Goal: Task Accomplishment & Management: Manage account settings

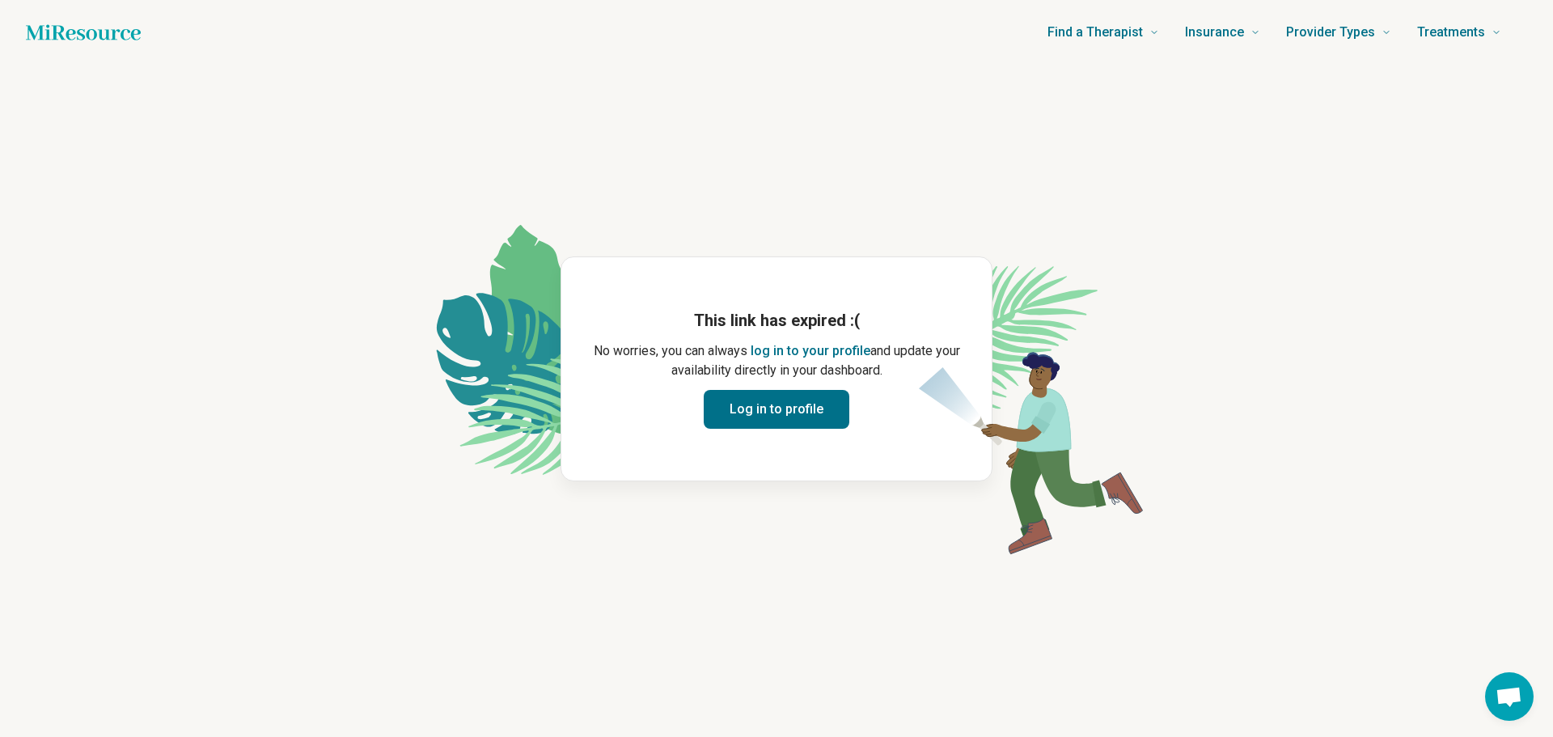
click at [751, 410] on button "Log in to profile" at bounding box center [777, 409] width 146 height 39
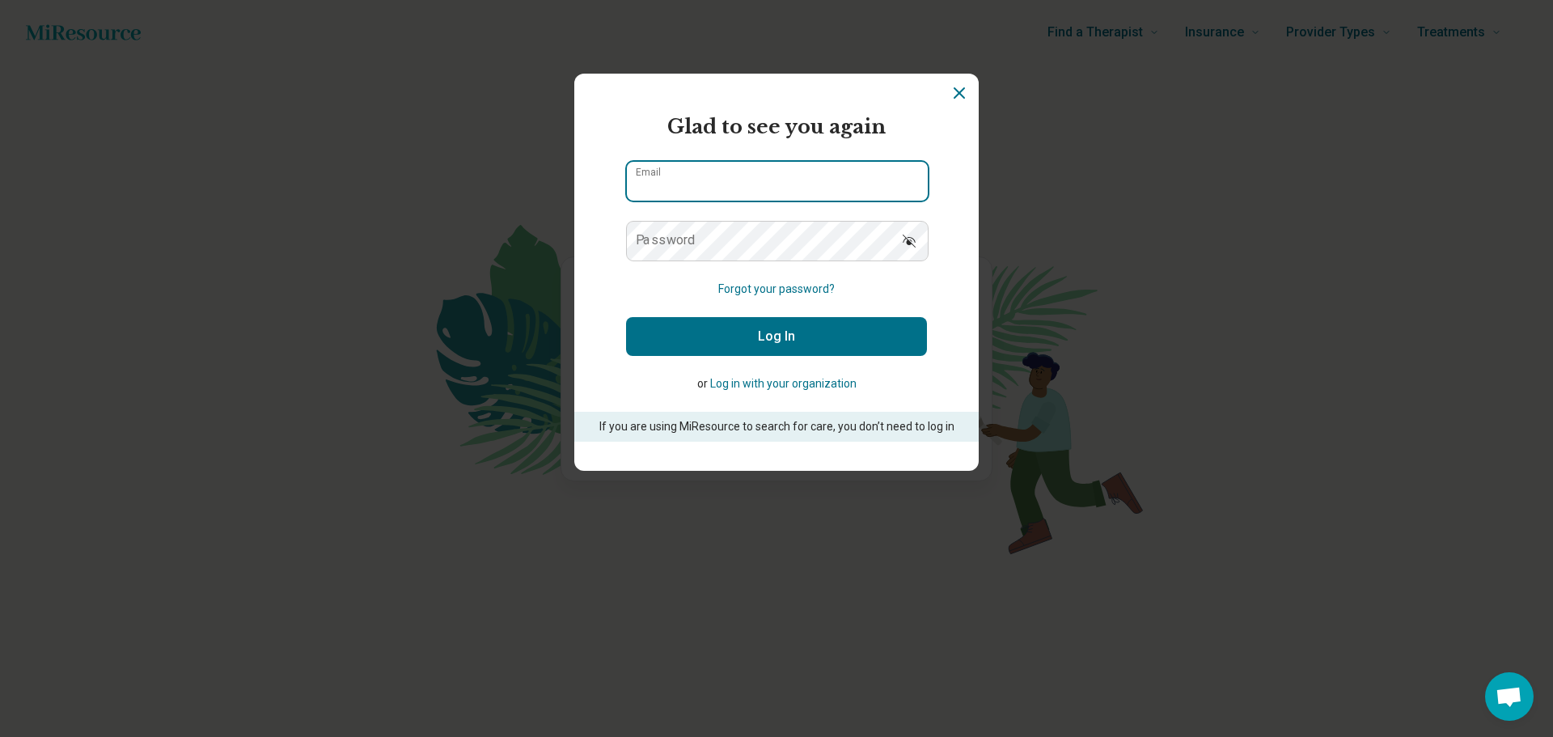
type input "**********"
click at [758, 348] on button "Log In" at bounding box center [776, 336] width 301 height 39
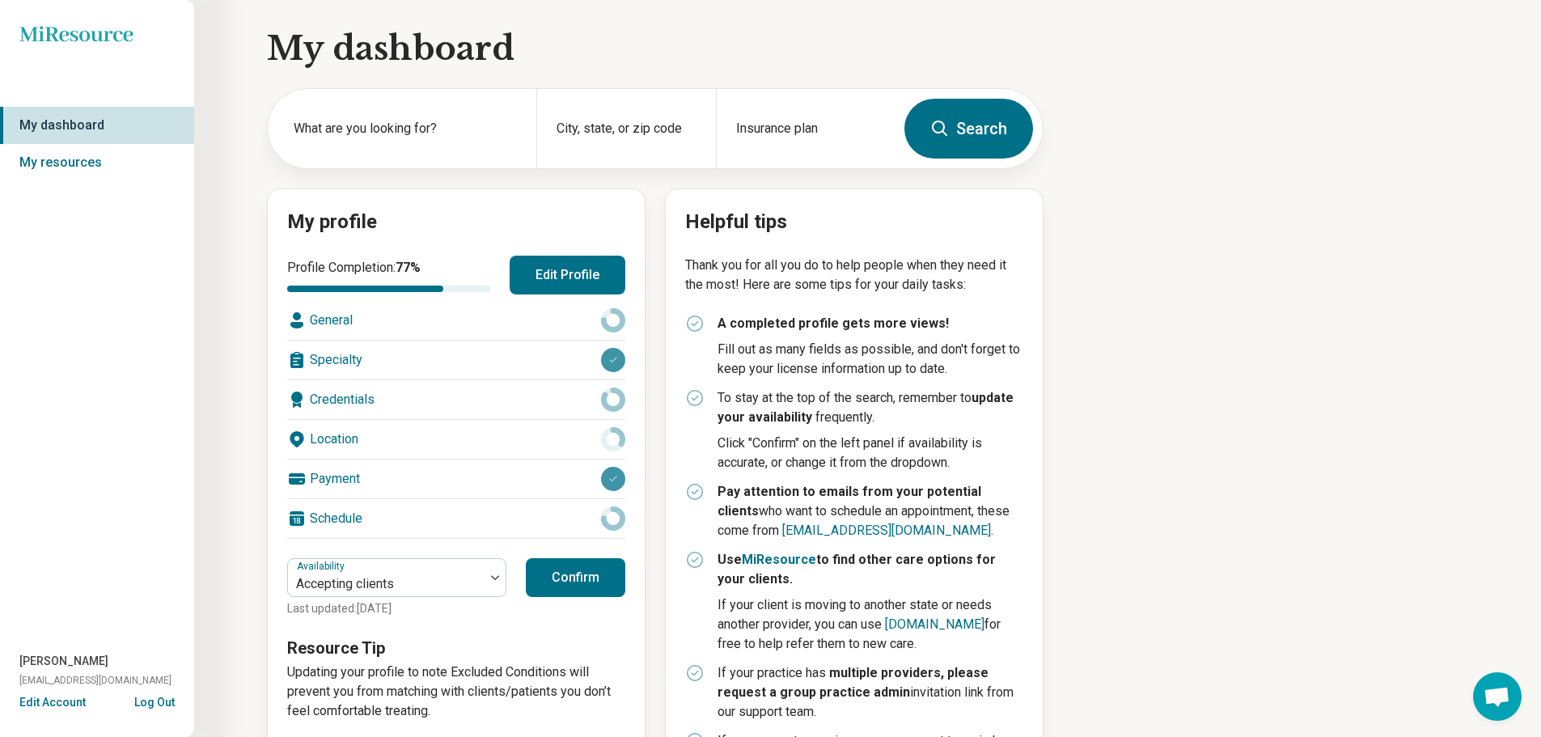
click at [591, 587] on button "Confirm" at bounding box center [575, 577] width 99 height 39
click at [578, 563] on button "Confirm" at bounding box center [575, 577] width 99 height 39
click at [67, 165] on link "My resources" at bounding box center [97, 162] width 194 height 37
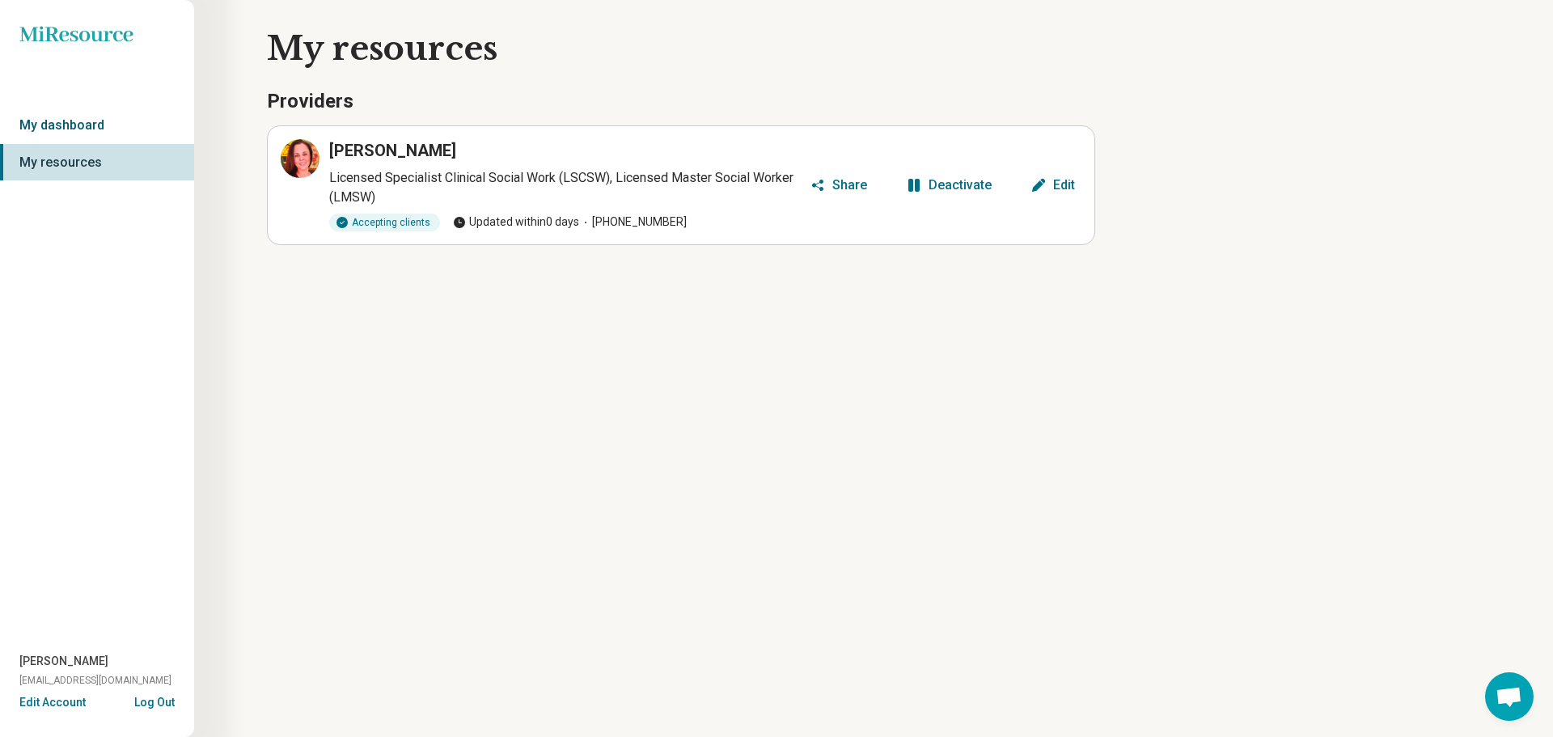
click at [88, 133] on link "My dashboard" at bounding box center [97, 125] width 194 height 37
